Goal: Check status

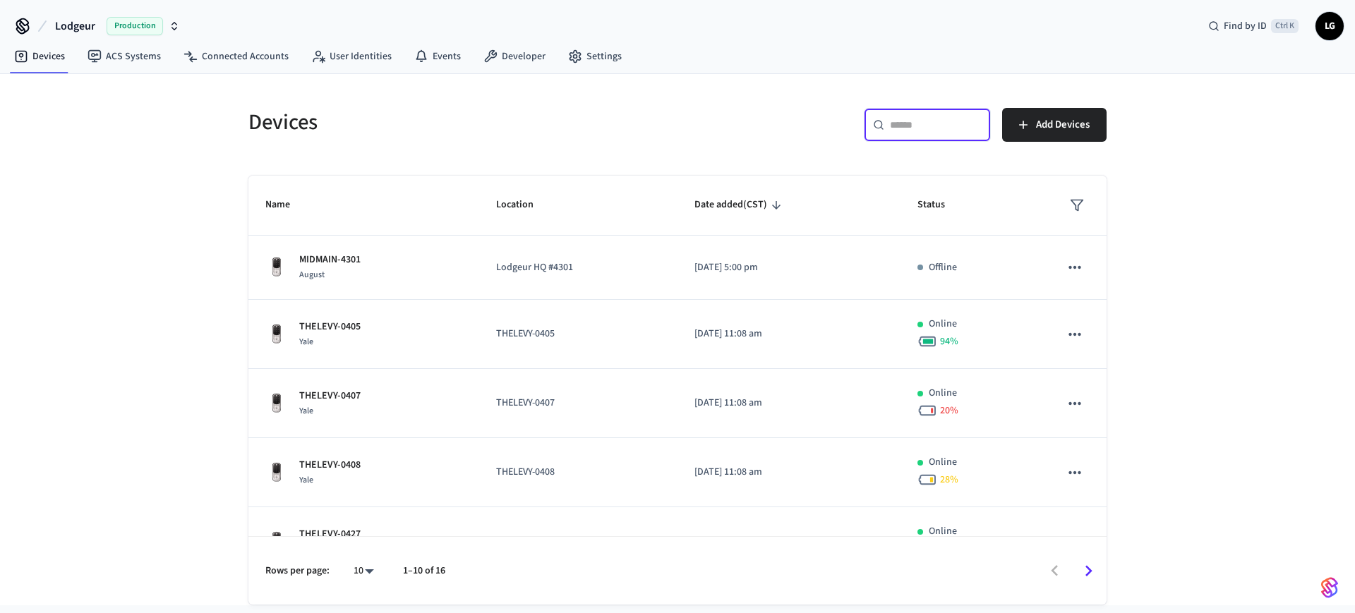
click at [906, 131] on input "text" at bounding box center [936, 125] width 92 height 14
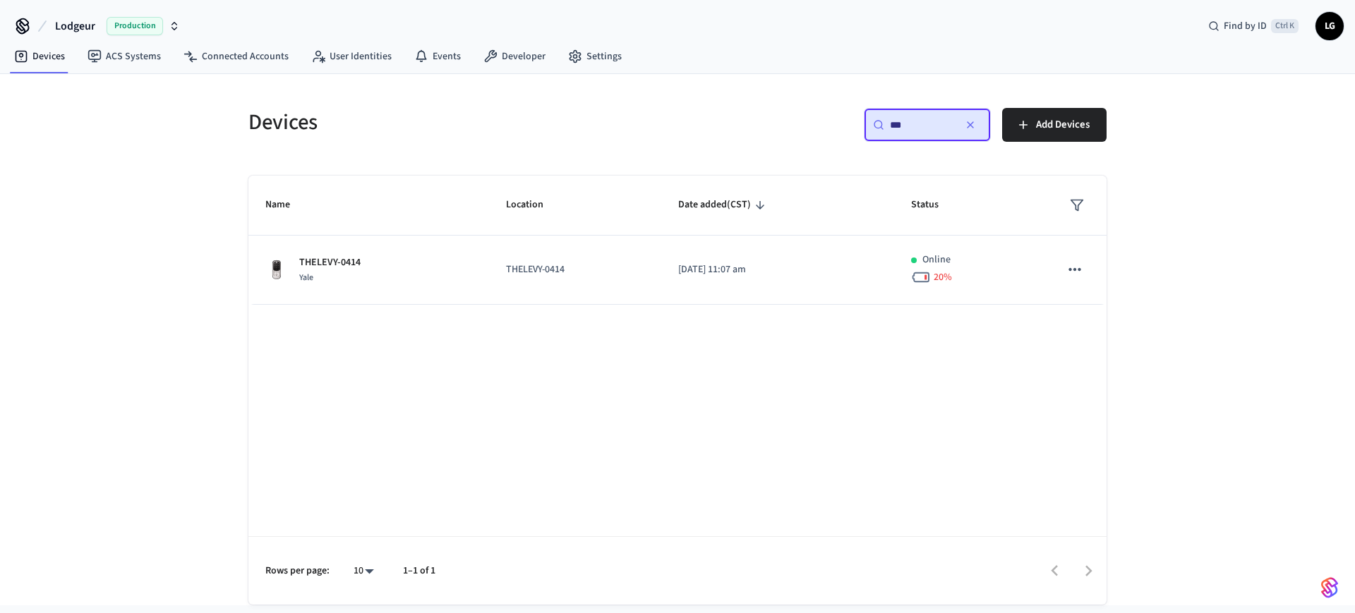
type input "***"
click at [692, 305] on div "Name Location Date added (CST) Status THELEVY-0414 [GEOGRAPHIC_DATA] [GEOGRAPHI…" at bounding box center [677, 390] width 858 height 429
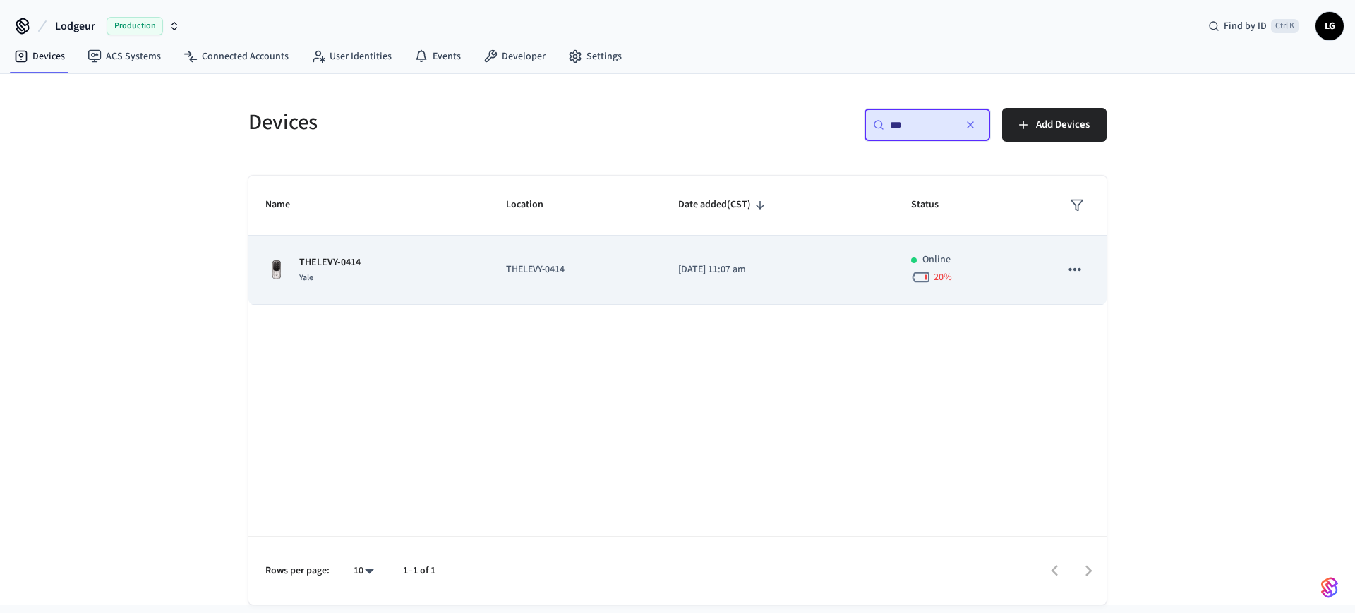
click at [670, 277] on td "[DATE] 11:07 am" at bounding box center [777, 270] width 233 height 69
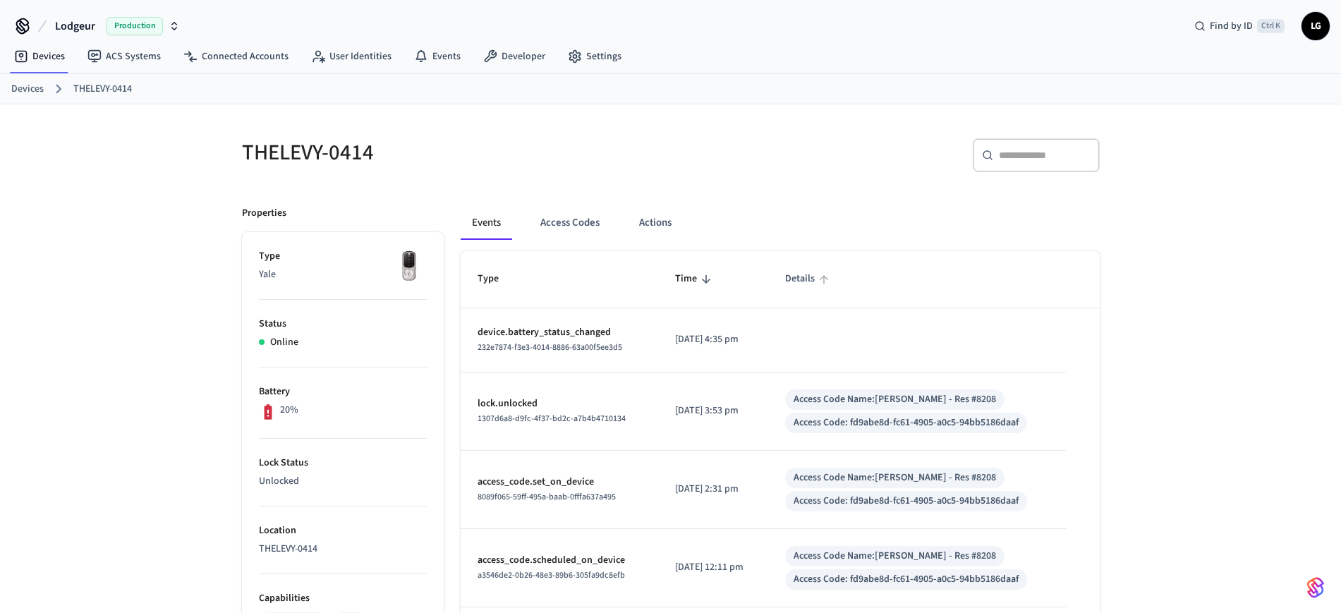
click at [804, 279] on span "Details" at bounding box center [809, 279] width 48 height 22
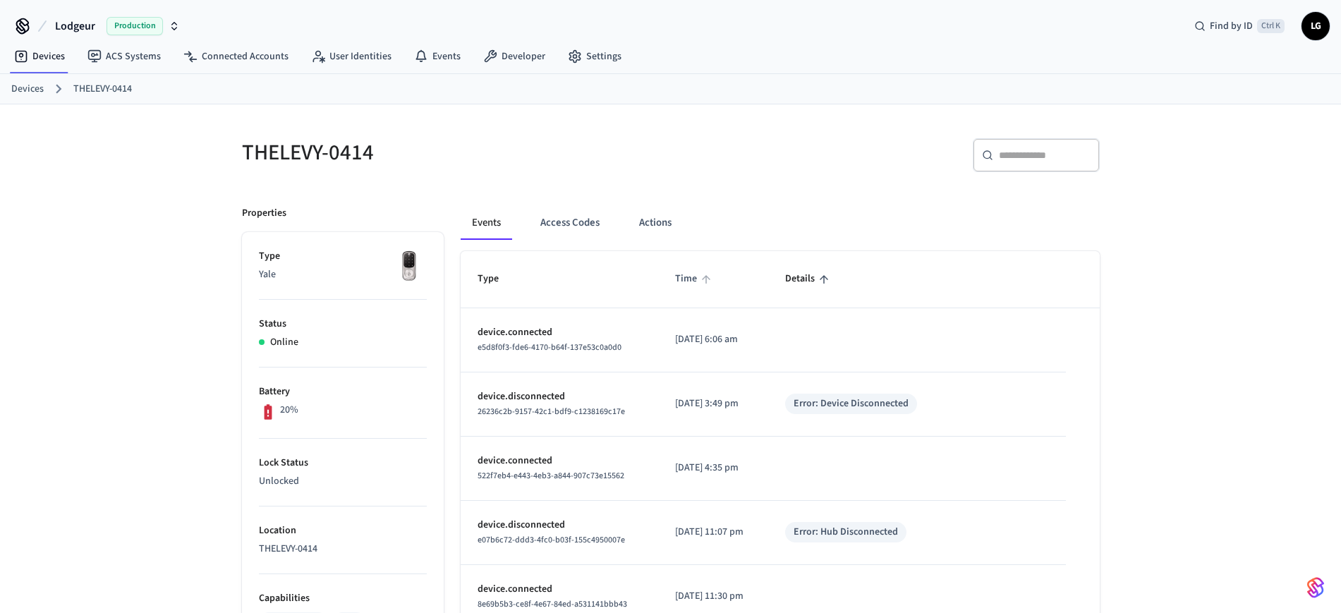
click at [675, 270] on span "Time" at bounding box center [695, 279] width 40 height 22
click at [573, 221] on button "Access Codes" at bounding box center [570, 223] width 82 height 34
